Goal: Task Accomplishment & Management: Manage account settings

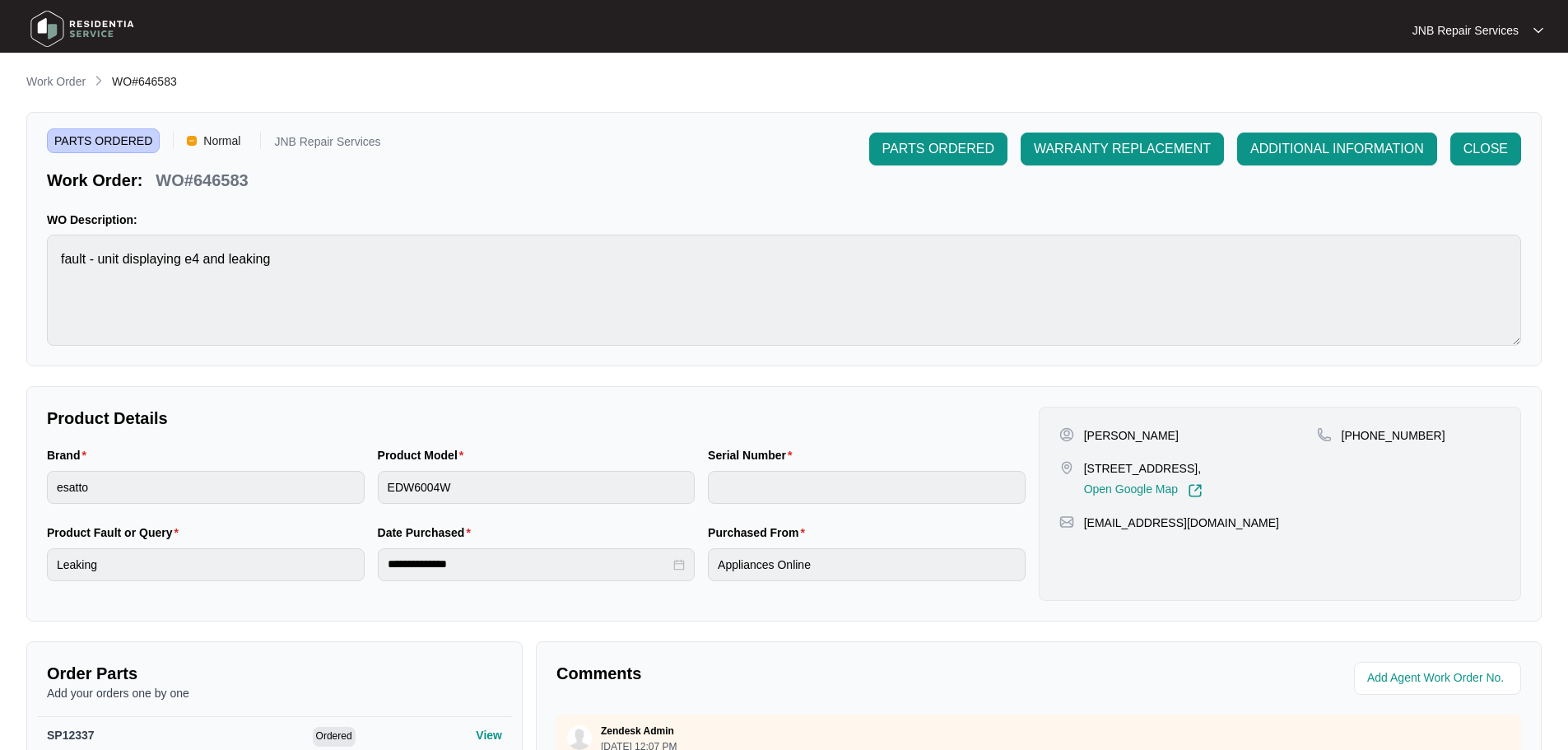
click at [85, 21] on img at bounding box center [82, 29] width 115 height 49
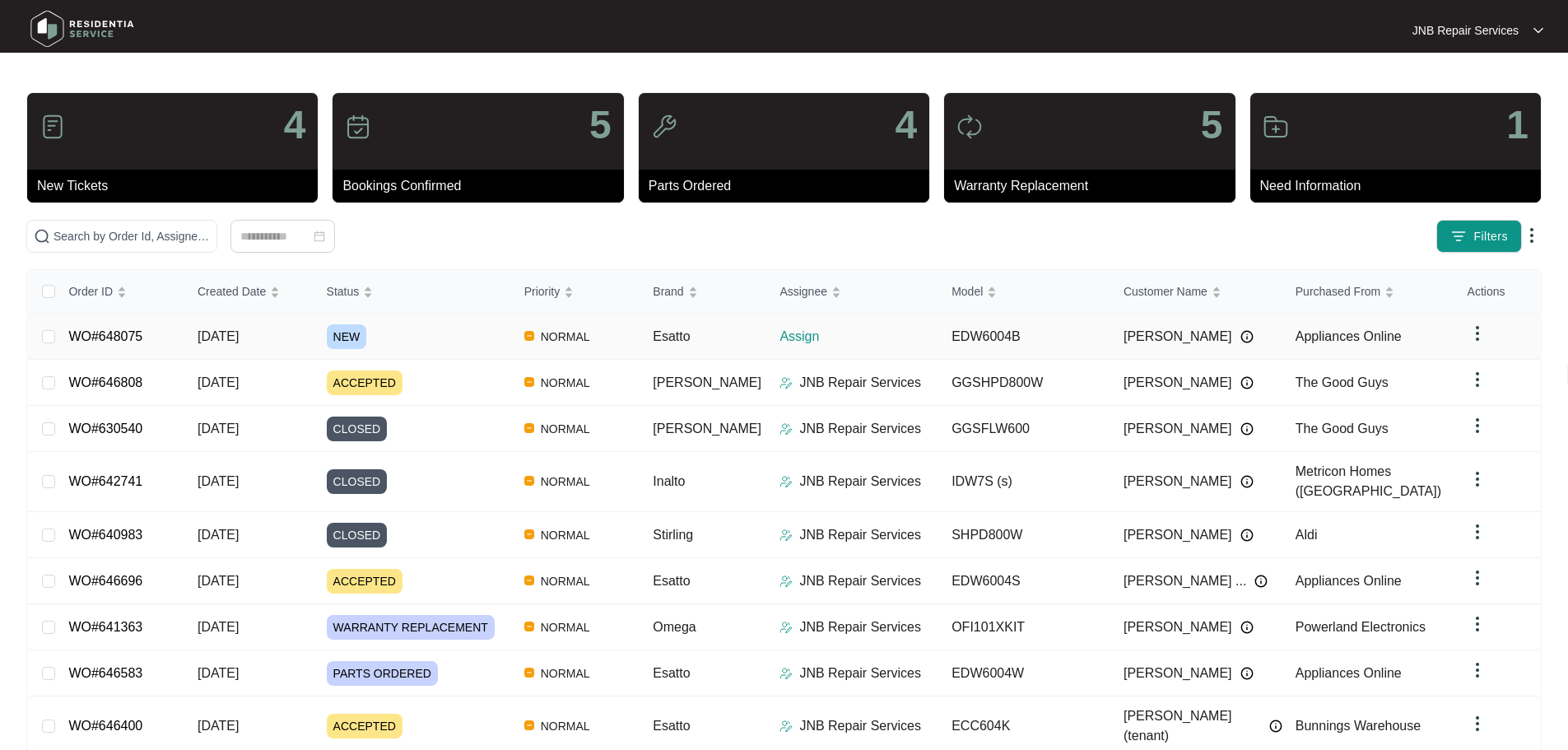
click at [484, 333] on div "NEW" at bounding box center [419, 336] width 184 height 25
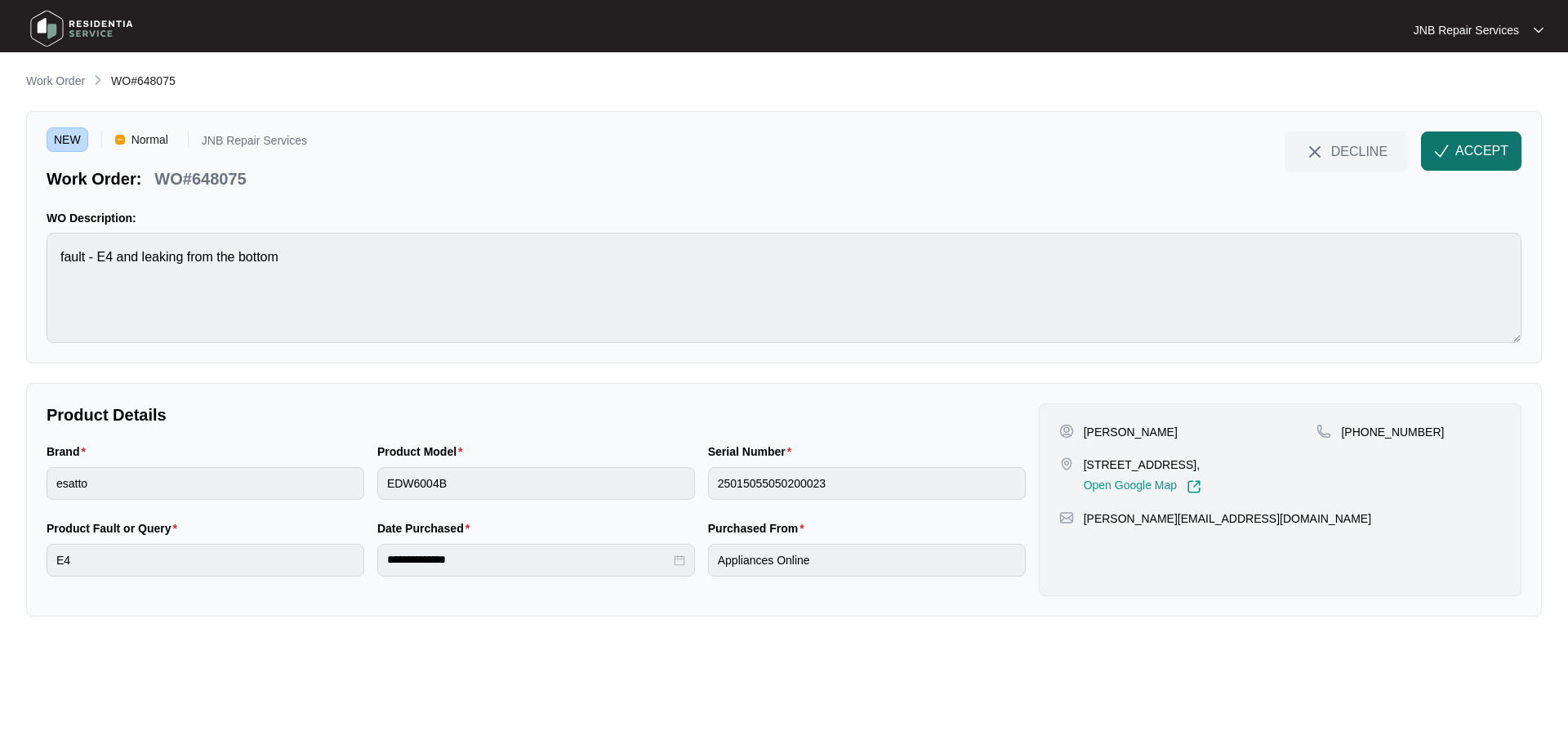
click at [1498, 150] on span "ACCEPT" at bounding box center [1482, 151] width 53 height 20
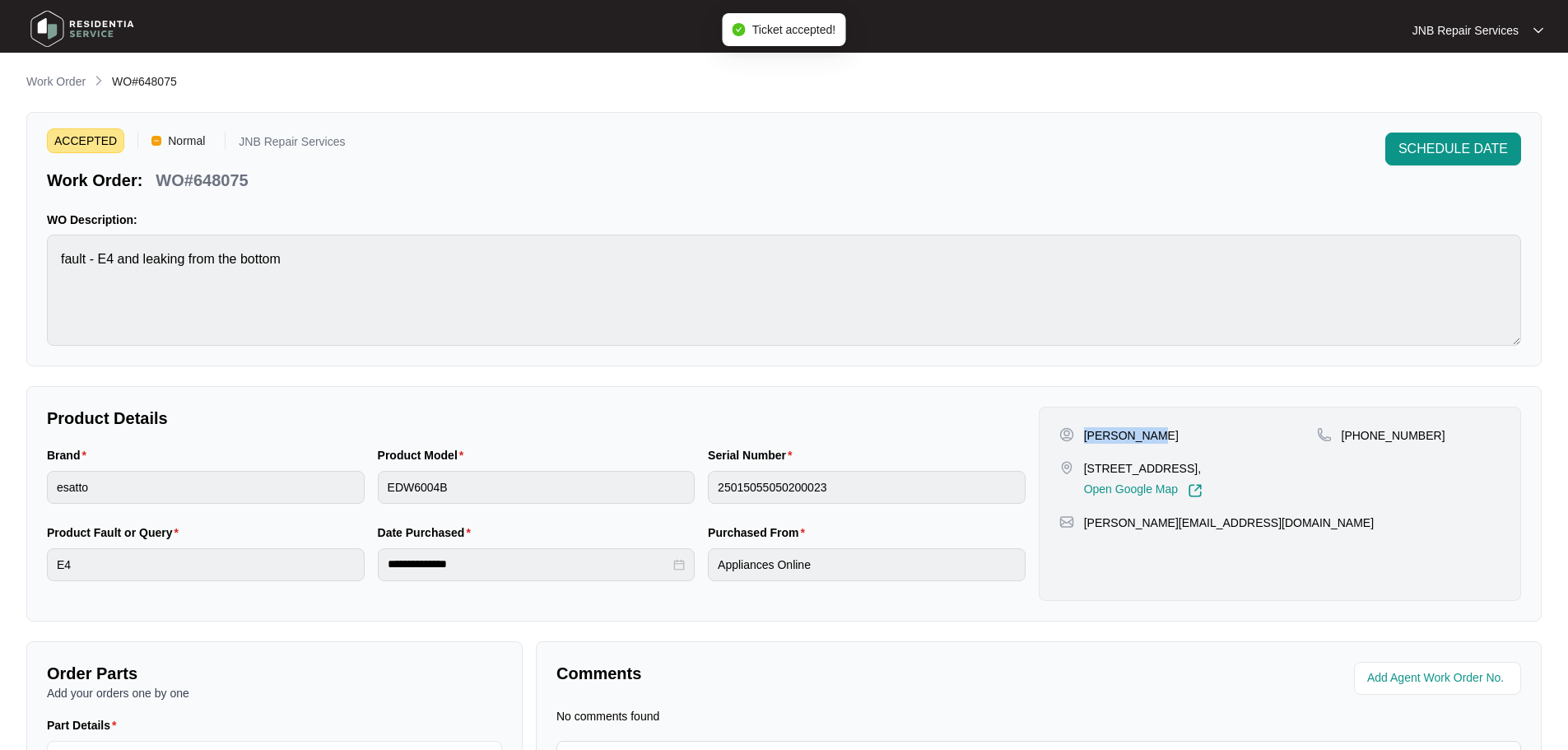
drag, startPoint x: 1086, startPoint y: 436, endPoint x: 1152, endPoint y: 436, distance: 66.0
click at [1152, 436] on div "[PERSON_NAME]" at bounding box center [1188, 436] width 258 height 16
copy p "[PERSON_NAME]"
drag, startPoint x: 1084, startPoint y: 469, endPoint x: 1227, endPoint y: 473, distance: 143.1
click at [1203, 473] on p "[STREET_ADDRESS]," at bounding box center [1143, 469] width 119 height 16
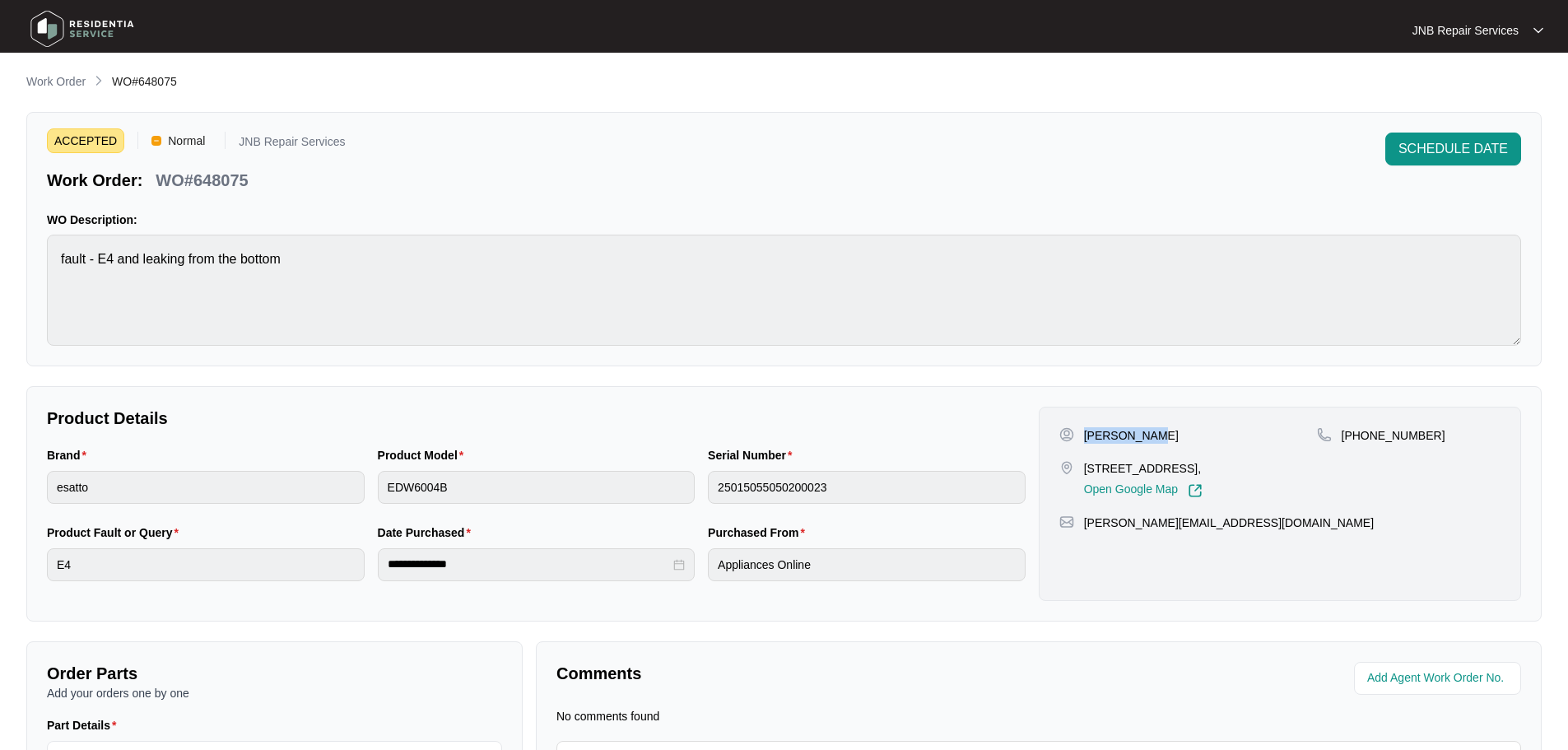
copy p "[STREET_ADDRESS],"
drag, startPoint x: 1363, startPoint y: 434, endPoint x: 1458, endPoint y: 438, distance: 95.1
click at [1458, 438] on div "[PHONE_NUMBER]" at bounding box center [1408, 436] width 184 height 16
copy p "430443043"
